Goal: Task Accomplishment & Management: Manage account settings

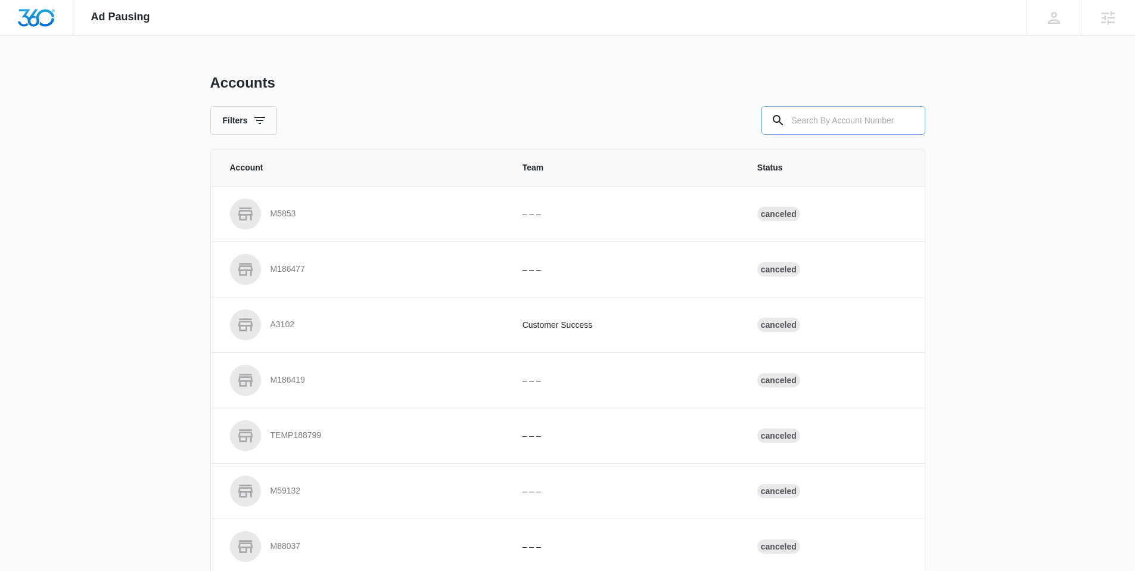
click at [813, 120] on input "text" at bounding box center [844, 120] width 164 height 29
paste input "M332943"
type input "M332943"
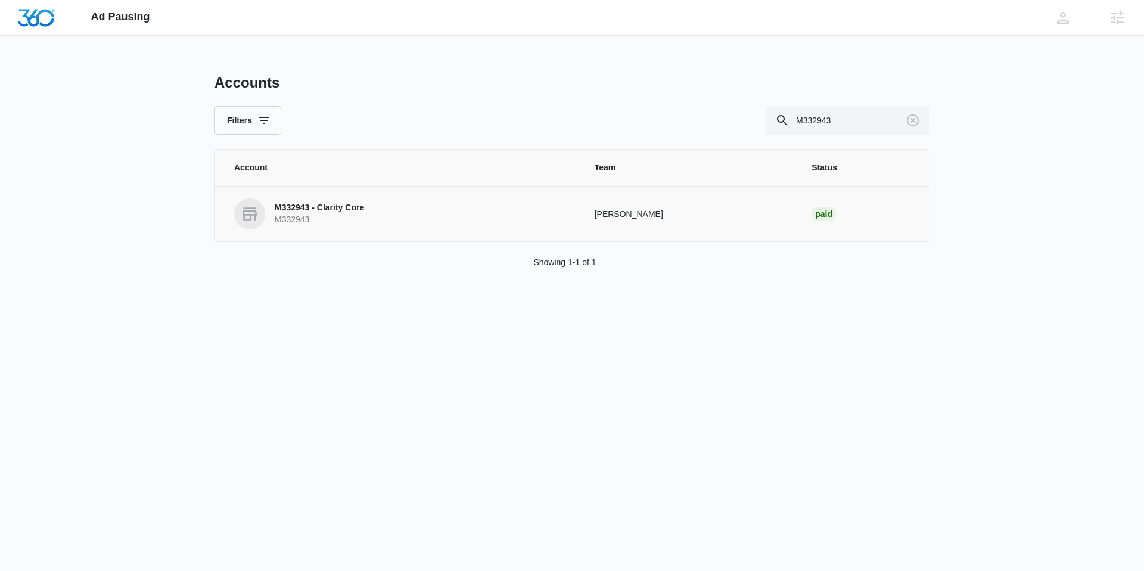
click at [356, 207] on p "M332943 - Clarity Core" at bounding box center [319, 208] width 89 height 12
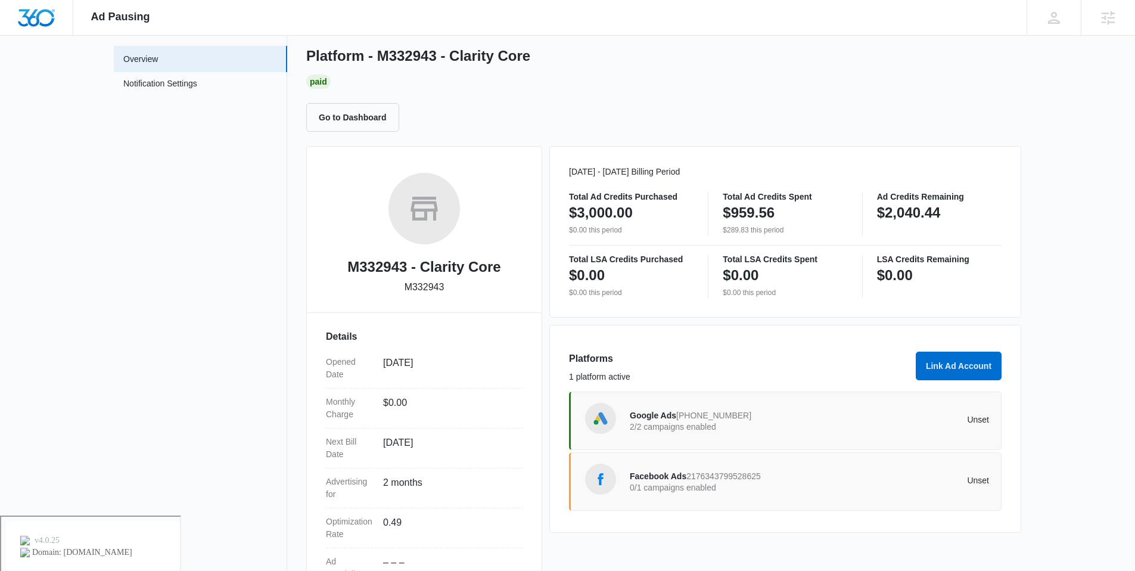
scroll to position [147, 0]
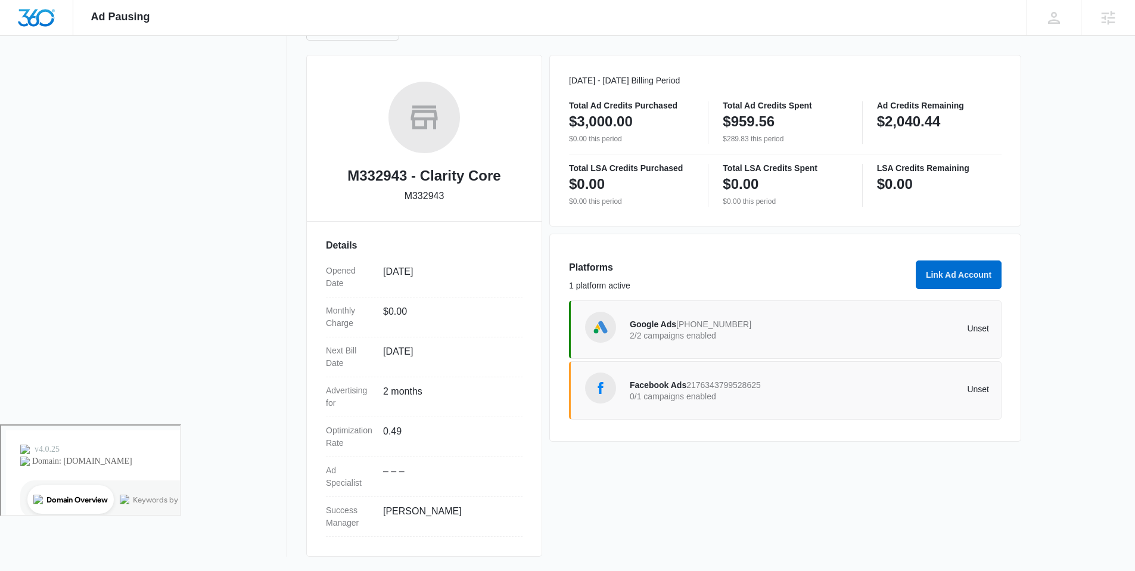
click at [670, 318] on div "Google Ads 518-526-6152 2/2 campaigns enabled" at bounding box center [720, 329] width 180 height 25
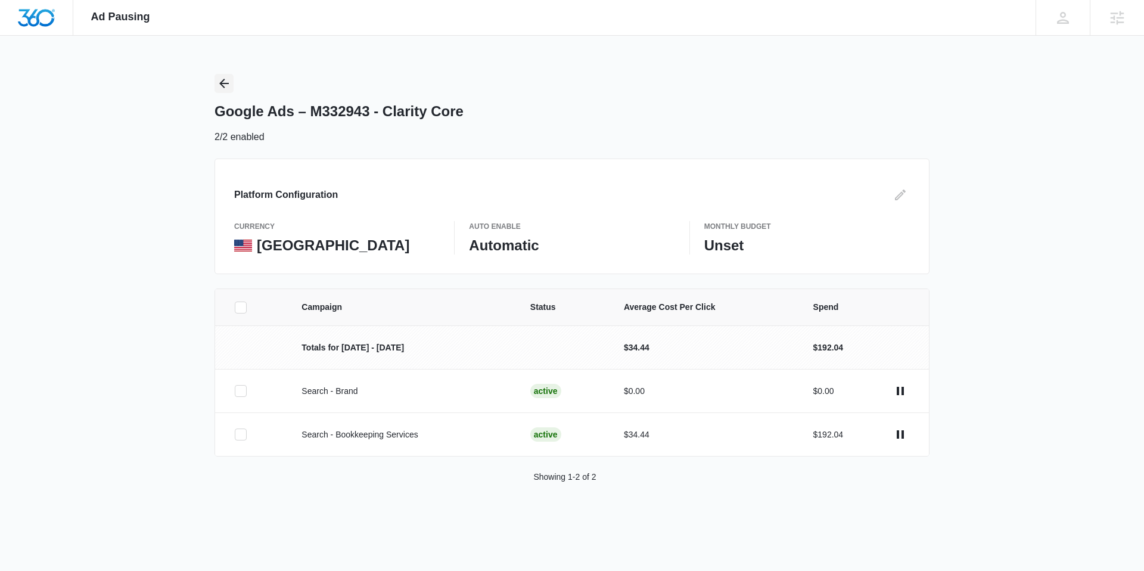
click at [223, 90] on icon "Back" at bounding box center [224, 83] width 14 height 14
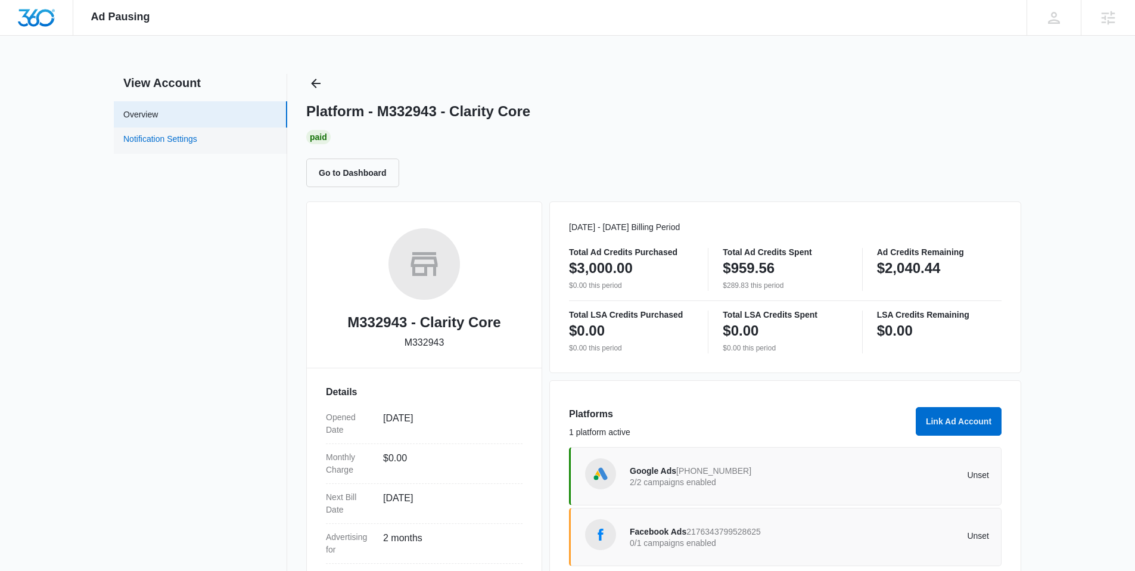
click at [197, 137] on link "Notification Settings" at bounding box center [160, 140] width 74 height 15
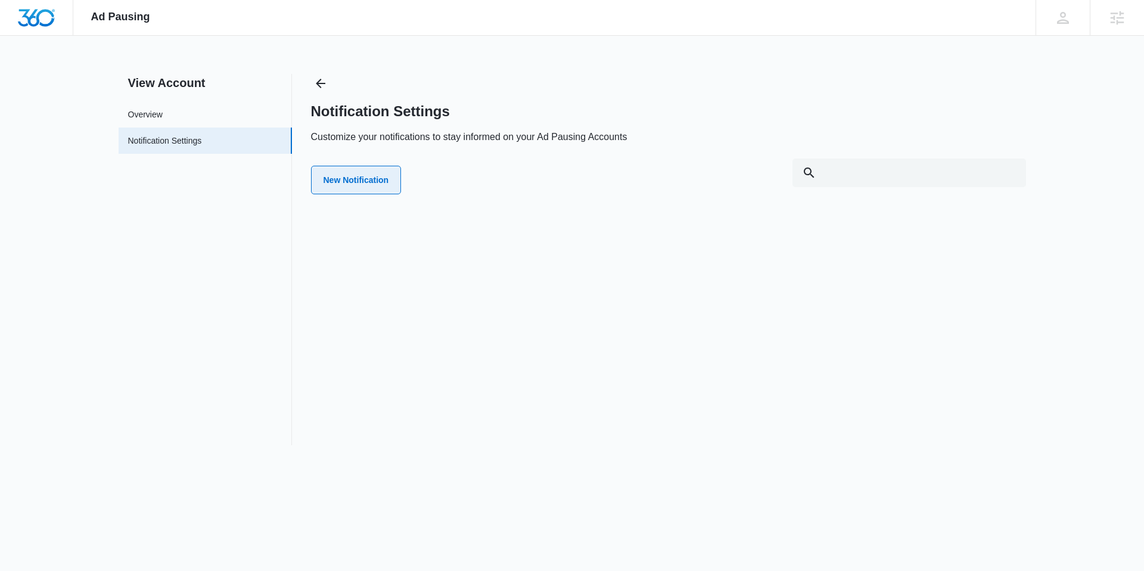
click at [376, 186] on button "New Notification" at bounding box center [356, 180] width 91 height 29
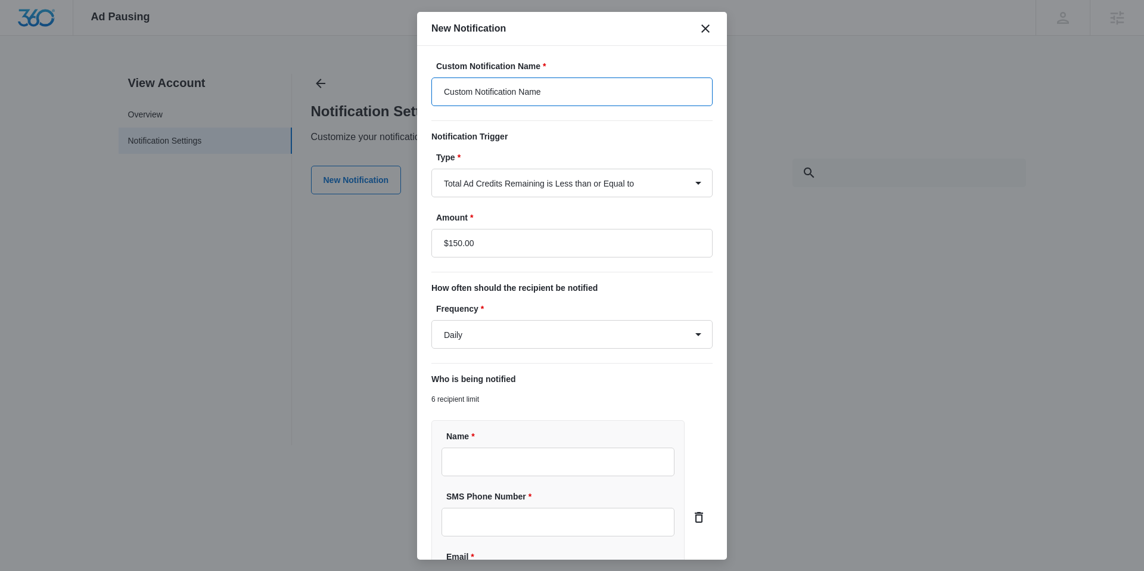
click at [544, 100] on input "Custom Notification Name" at bounding box center [571, 91] width 281 height 29
drag, startPoint x: 548, startPoint y: 96, endPoint x: 459, endPoint y: 97, distance: 88.8
click at [459, 97] on input "Custom Notification Name" at bounding box center [571, 91] width 281 height 29
type input "C"
type input "Budget"
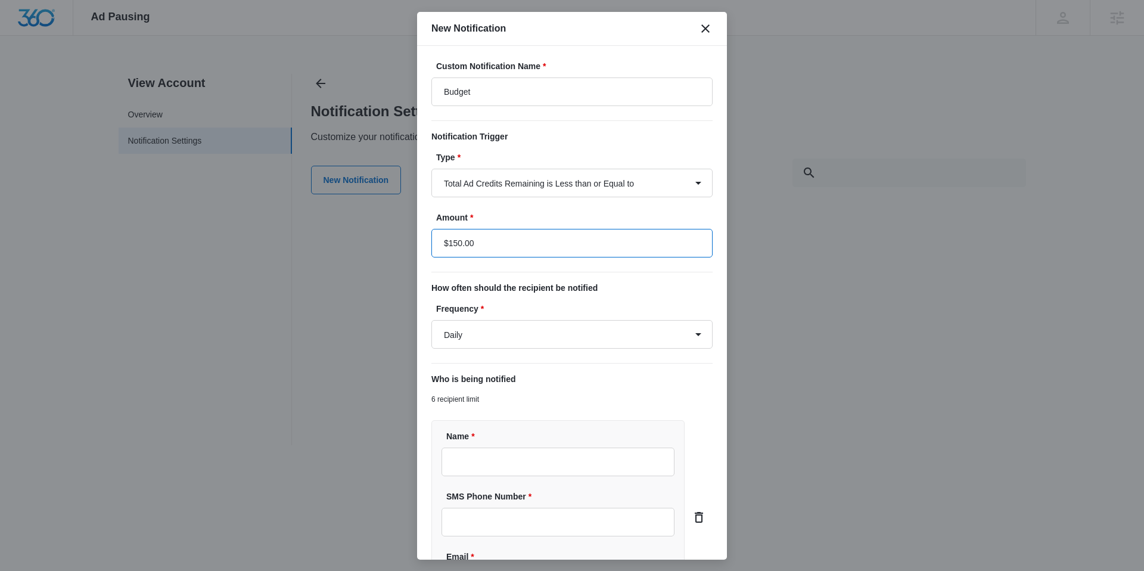
click at [495, 242] on input "$150.00" at bounding box center [571, 243] width 281 height 29
drag, startPoint x: 495, startPoint y: 242, endPoint x: 471, endPoint y: 238, distance: 23.6
click at [471, 238] on input "$150.00" at bounding box center [571, 243] width 281 height 29
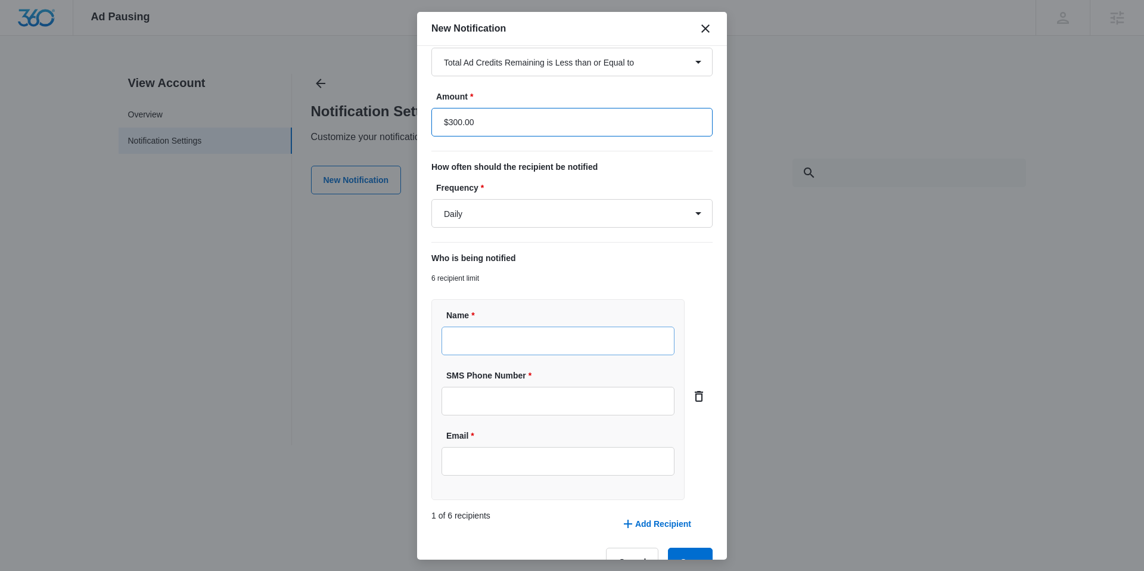
scroll to position [152, 0]
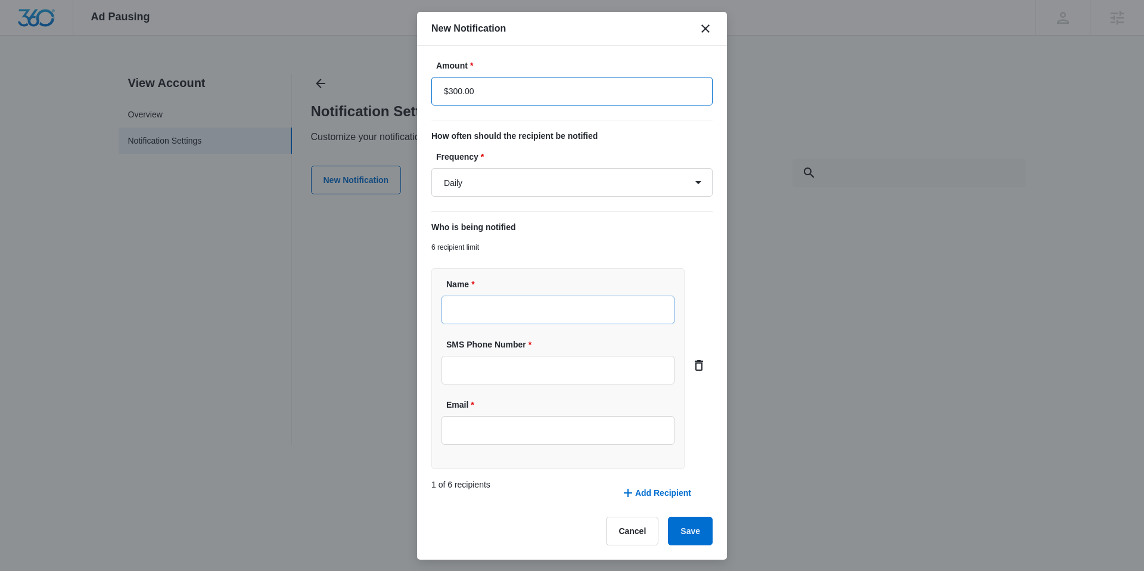
type input "$300.00"
click at [501, 316] on input "Name *" at bounding box center [558, 310] width 233 height 29
type input "Alexis Austere"
click at [468, 372] on input "SMS Phone Number *" at bounding box center [558, 370] width 233 height 29
click at [560, 371] on input "SMS Phone Number *" at bounding box center [558, 370] width 233 height 29
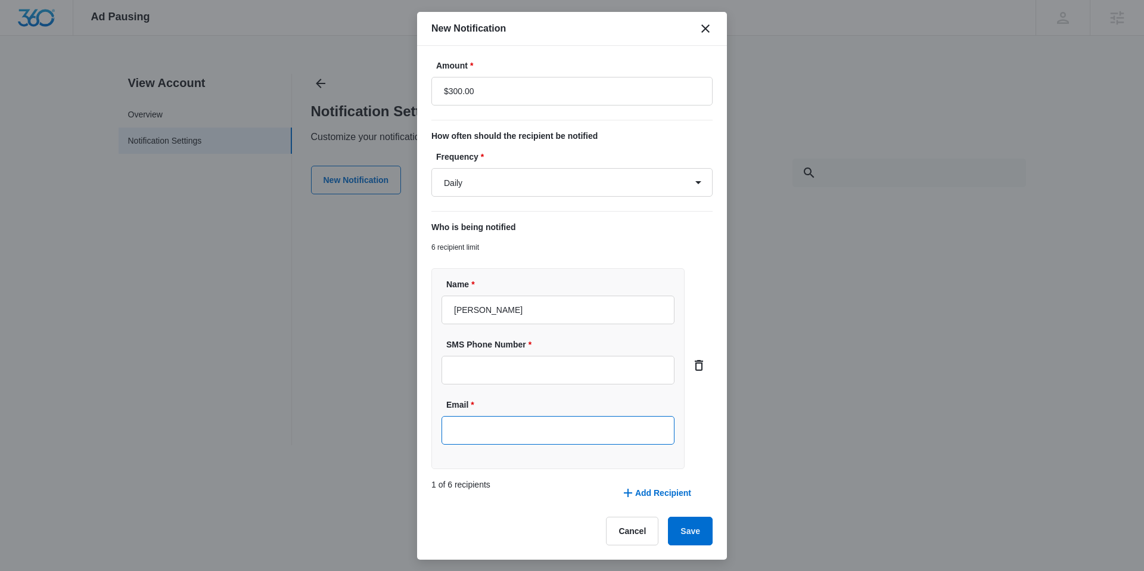
click at [462, 436] on input "Email *" at bounding box center [558, 430] width 233 height 29
type input "alexis.austere@madwire.com"
click at [570, 356] on input "SMS Phone Number" at bounding box center [558, 370] width 233 height 29
paste input "+1 970 614 1847"
type input "+1 970 614 1847"
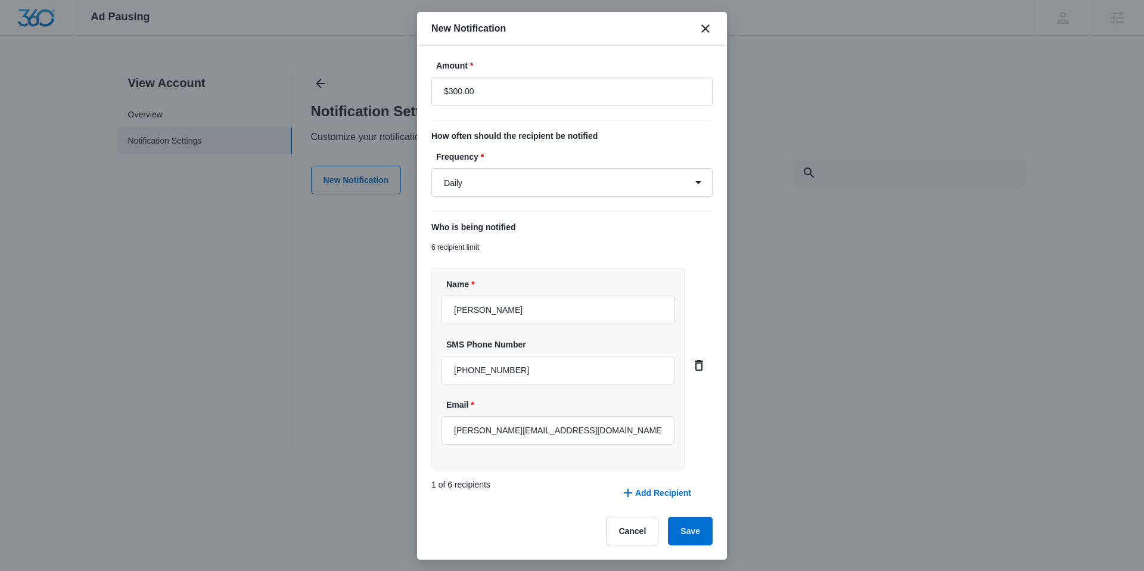
click at [564, 389] on div "Name * Alexis Austere SMS Phone Number +1 970 614 1847 Email * alexis.austere@m…" at bounding box center [557, 368] width 253 height 201
click at [679, 525] on button "Save" at bounding box center [690, 531] width 45 height 29
